Goal: Find specific page/section

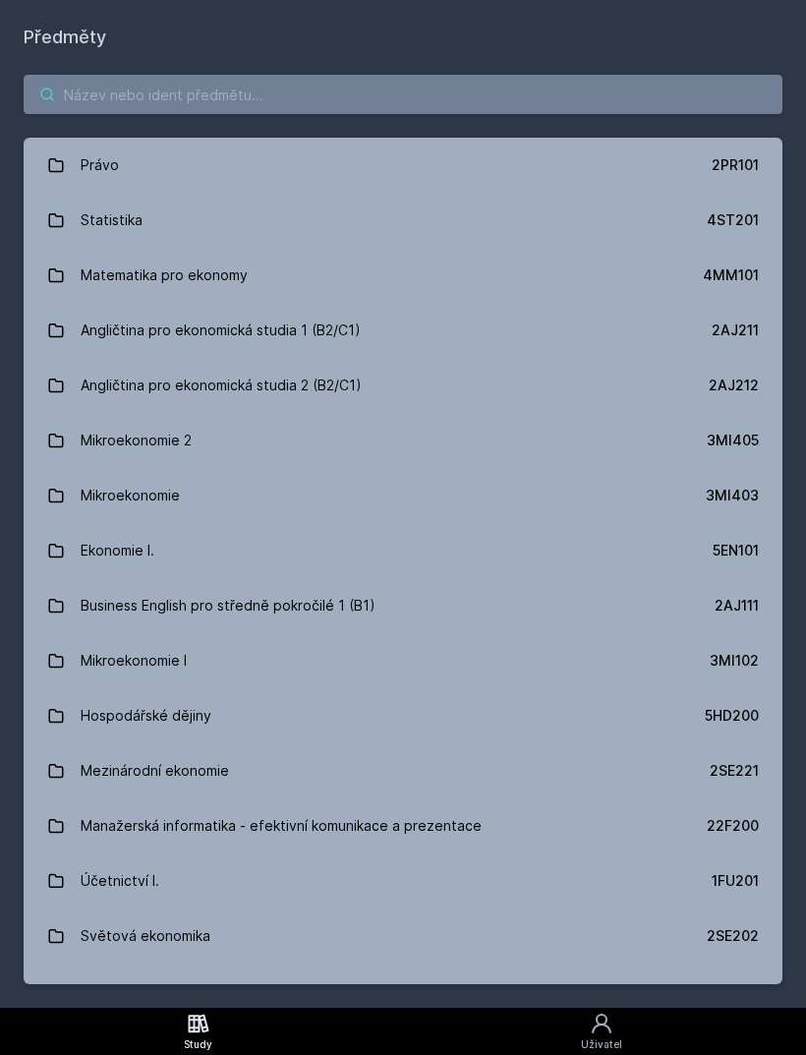
click at [301, 91] on input "search" at bounding box center [403, 94] width 759 height 39
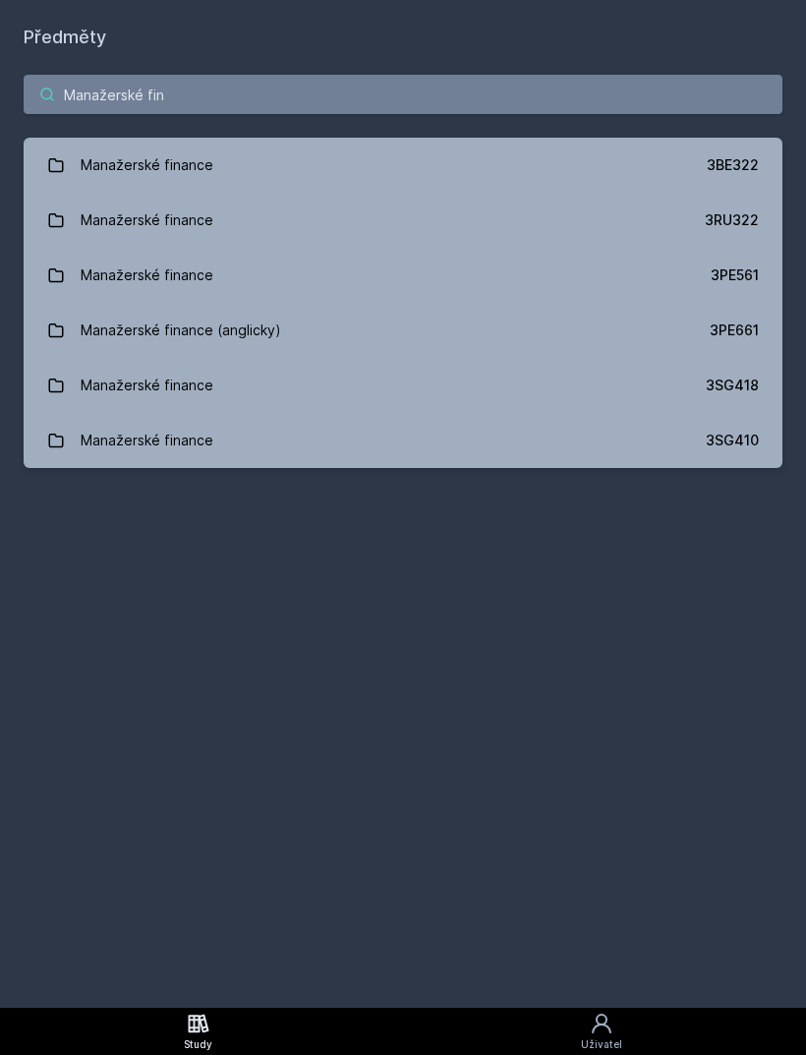
type input "Manažerské Fin"
click at [705, 458] on link "Manažerské finance 3SG410" at bounding box center [403, 440] width 759 height 55
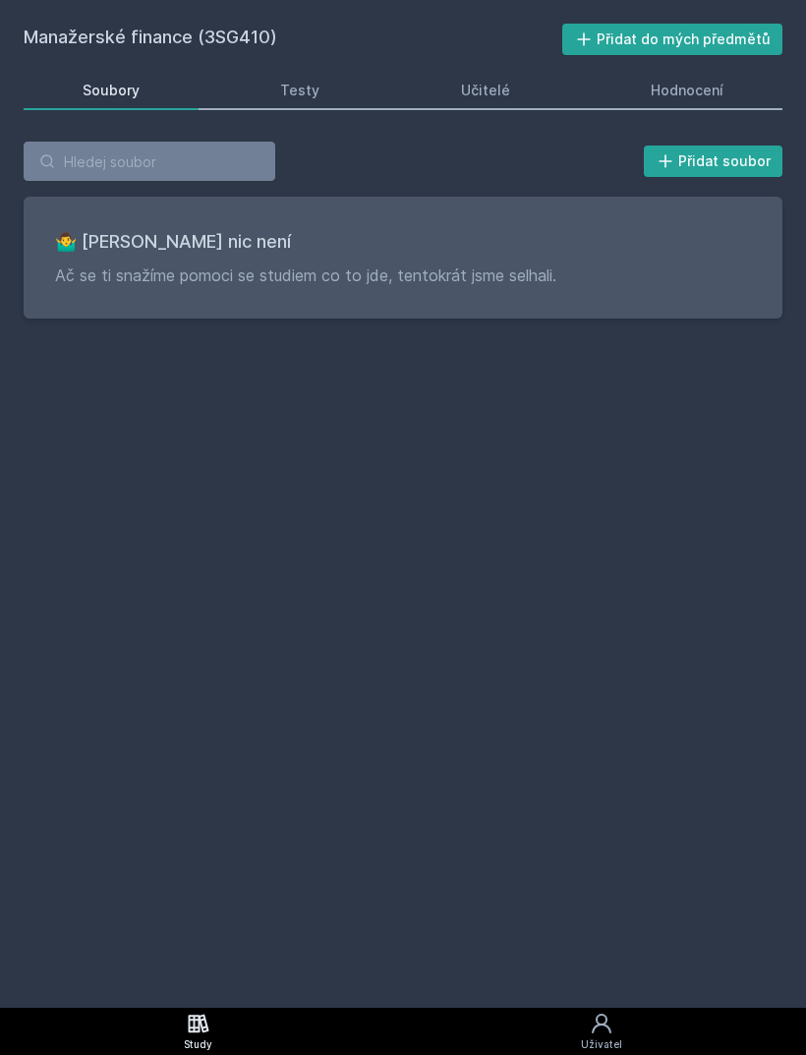
click at [722, 99] on div "Hodnocení" at bounding box center [687, 91] width 73 height 20
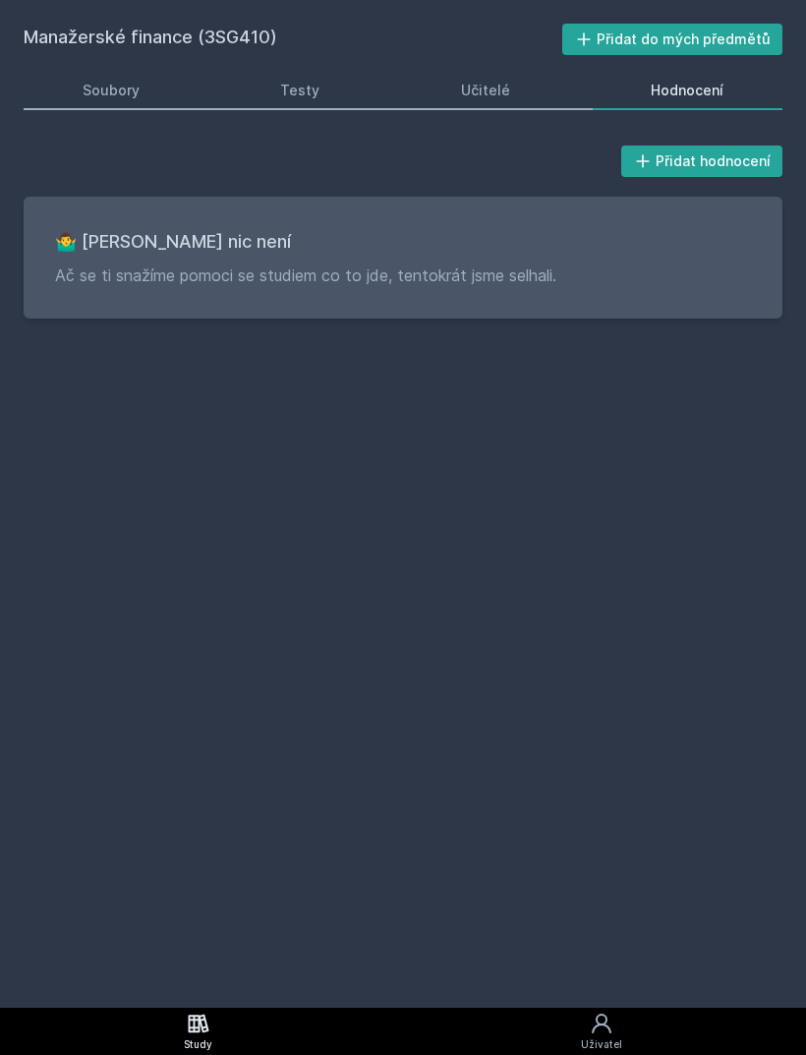
click at [519, 88] on link "Učitelé" at bounding box center [485, 90] width 167 height 39
click at [721, 100] on link "Hodnocení" at bounding box center [688, 90] width 191 height 39
click at [178, 94] on link "Soubory" at bounding box center [111, 90] width 175 height 39
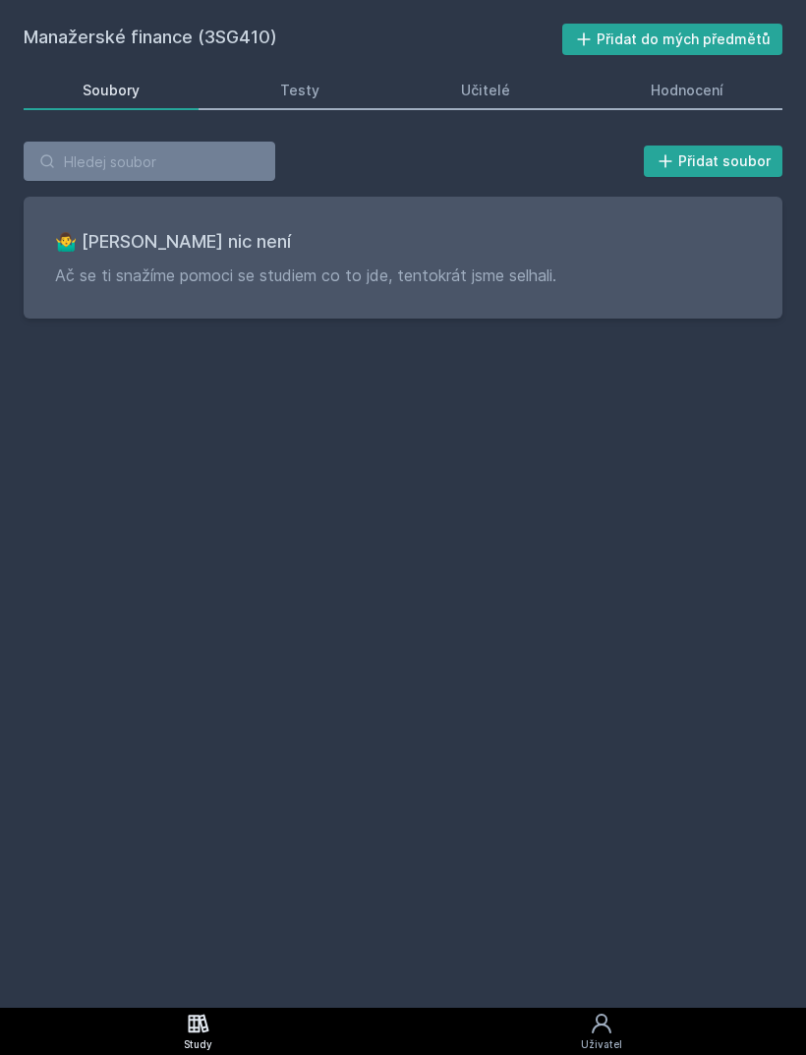
click at [305, 99] on div "Testy" at bounding box center [299, 91] width 39 height 20
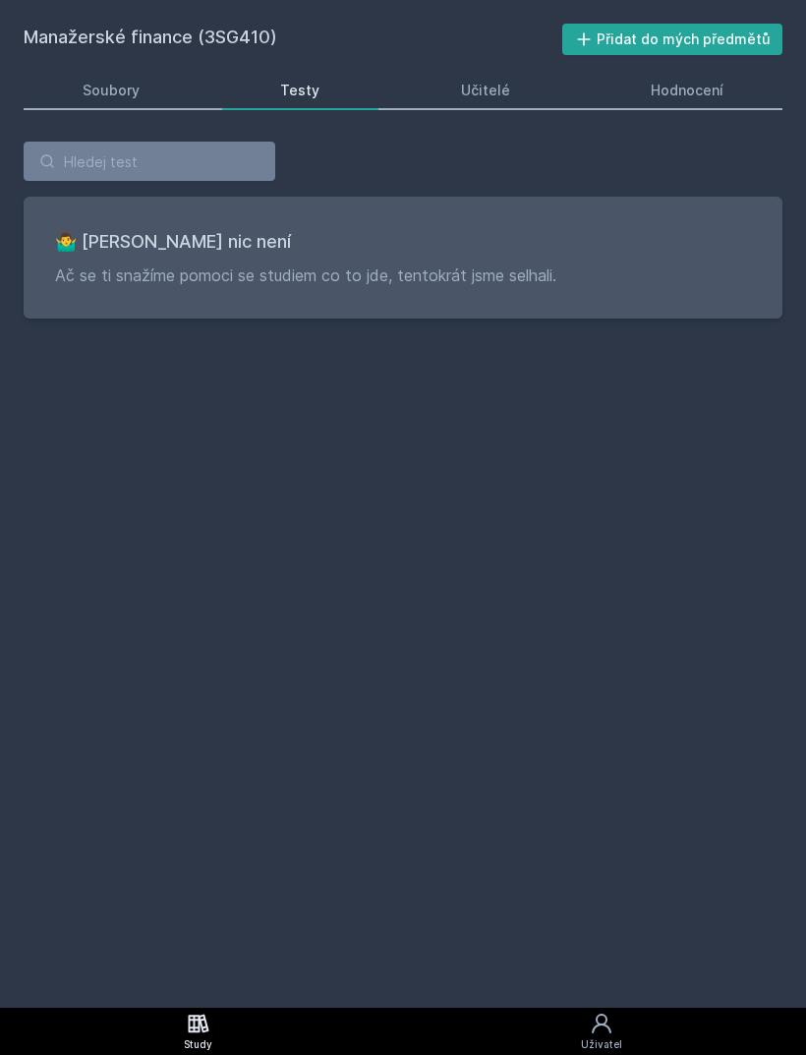
click at [85, 107] on link "Soubory" at bounding box center [111, 90] width 175 height 39
